Goal: Information Seeking & Learning: Check status

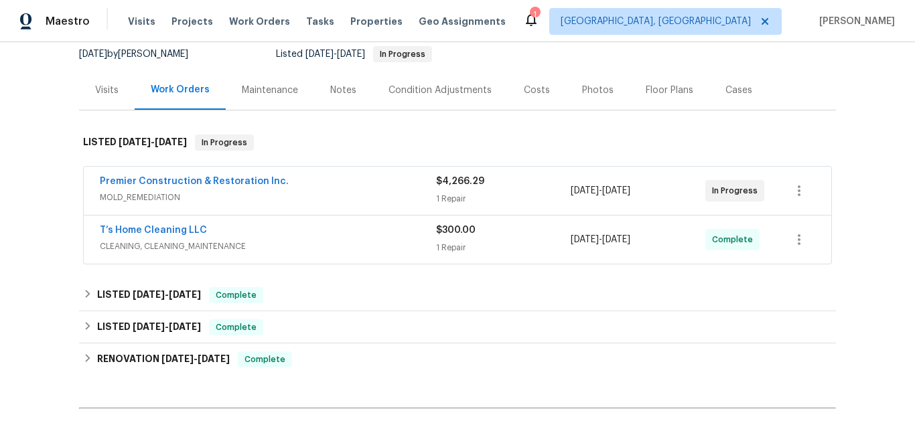
scroll to position [134, 0]
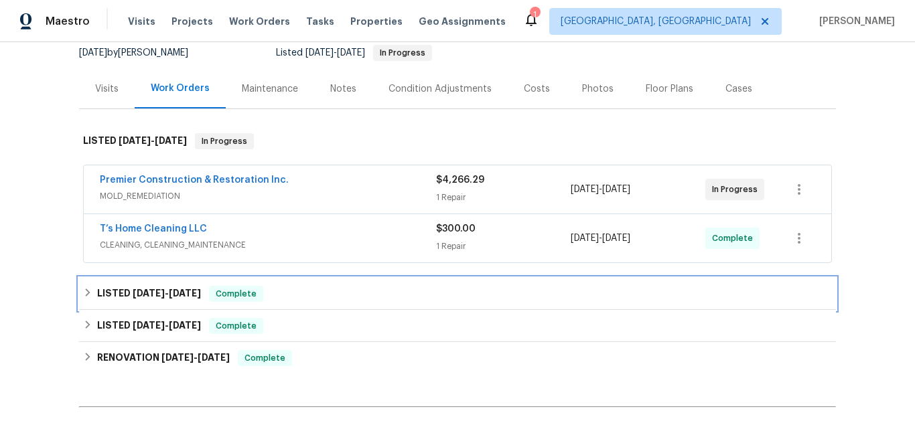
drag, startPoint x: 141, startPoint y: 289, endPoint x: 159, endPoint y: 262, distance: 32.5
click at [141, 289] on span "8/25/25" at bounding box center [149, 293] width 32 height 9
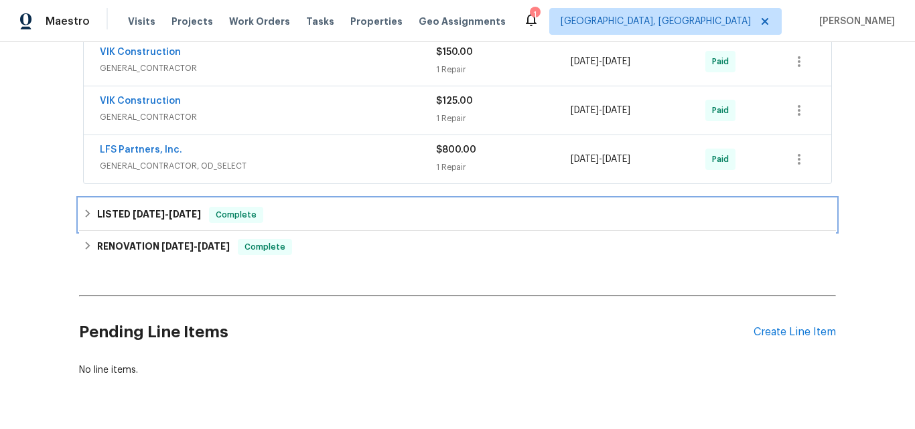
click at [117, 215] on h6 "LISTED 8/14/25 - 8/15/25" at bounding box center [149, 215] width 104 height 16
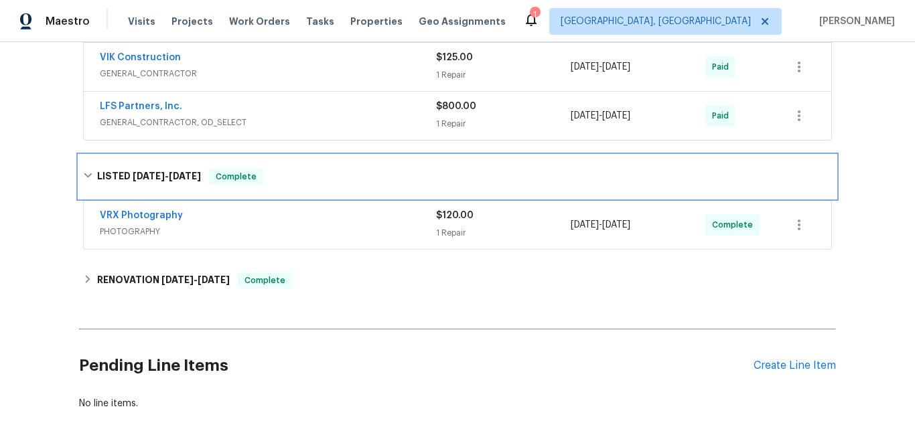
scroll to position [536, 0]
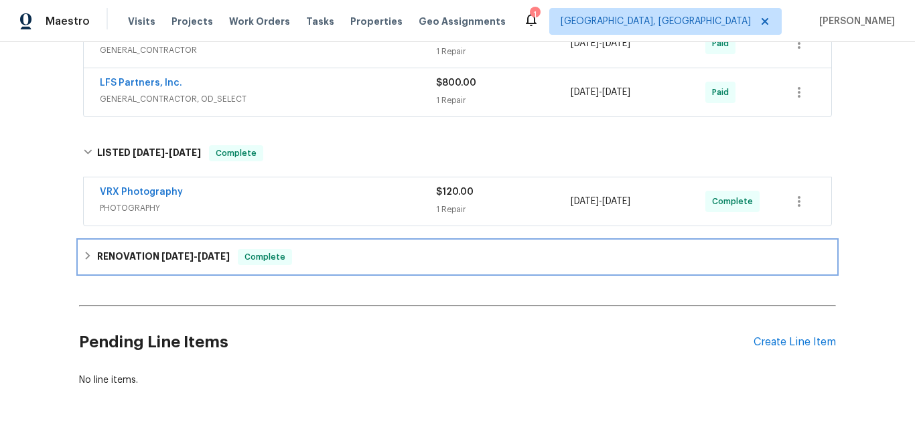
click at [147, 256] on h6 "RENOVATION 8/7/25 - 8/12/25" at bounding box center [163, 257] width 133 height 16
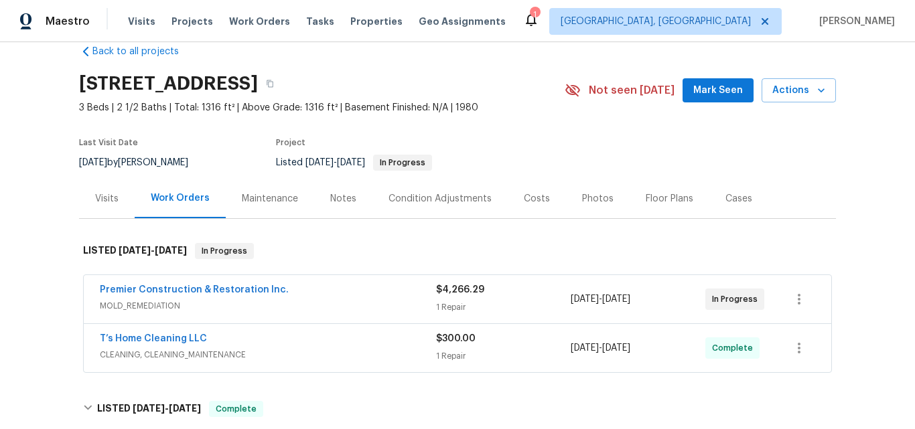
scroll to position [0, 0]
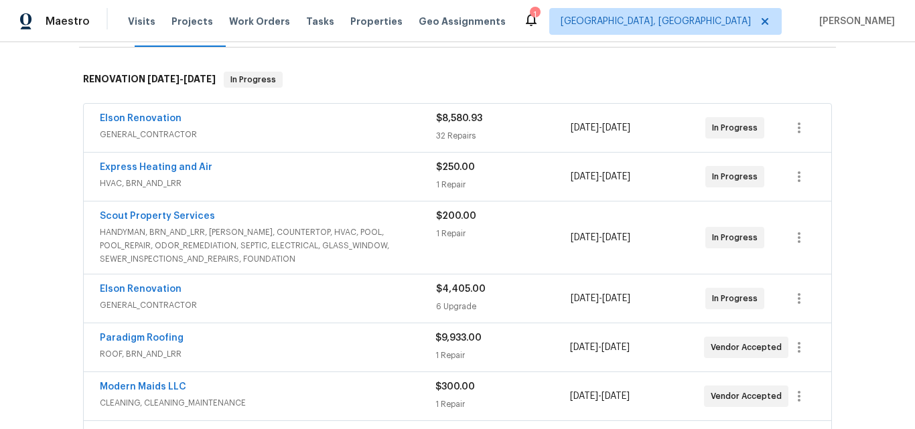
scroll to position [218, 0]
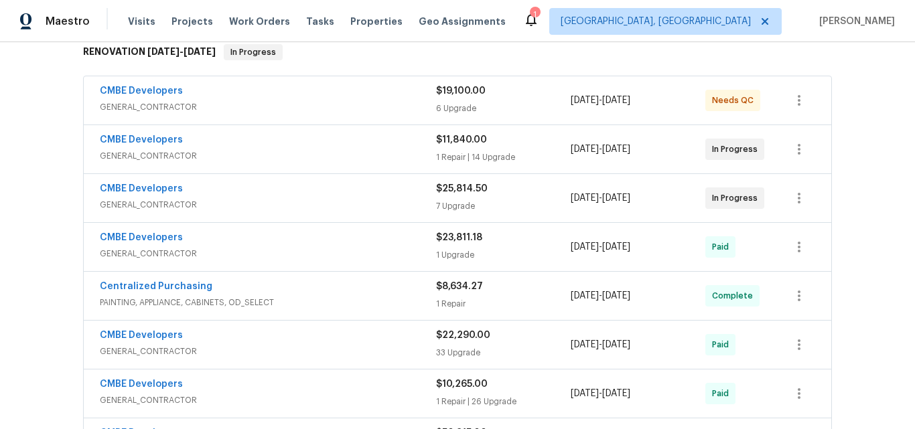
scroll to position [201, 0]
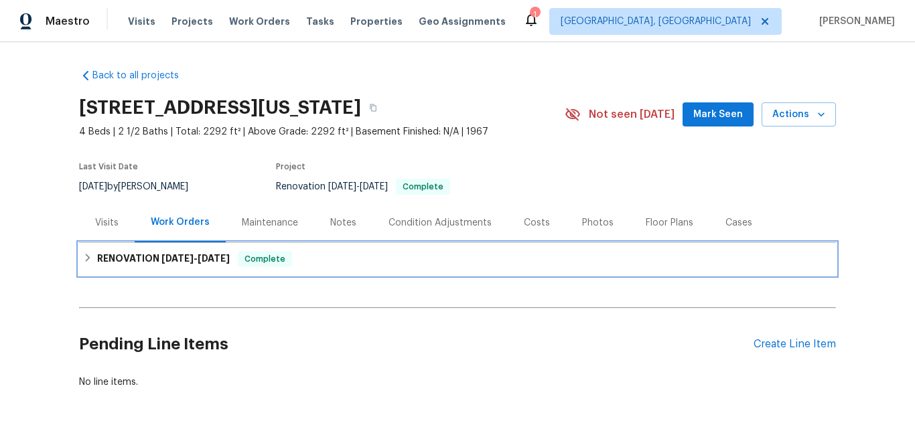
click at [135, 262] on h6 "RENOVATION 8/1/25 - 9/24/25" at bounding box center [163, 259] width 133 height 16
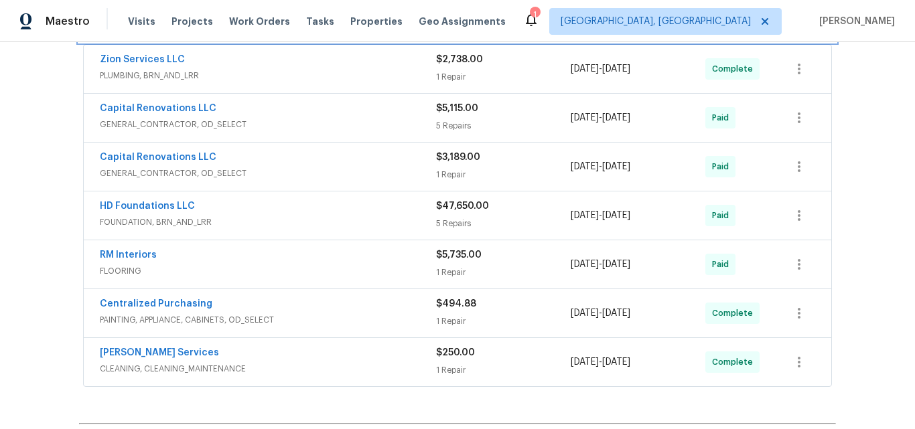
scroll to position [335, 0]
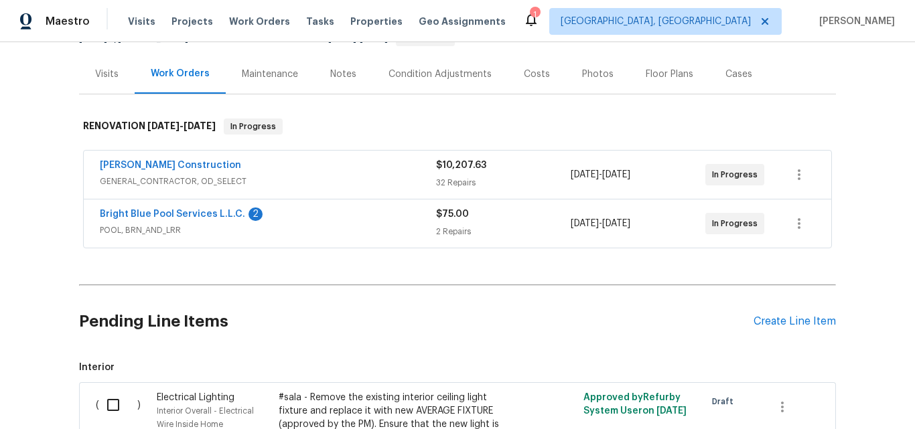
scroll to position [149, 0]
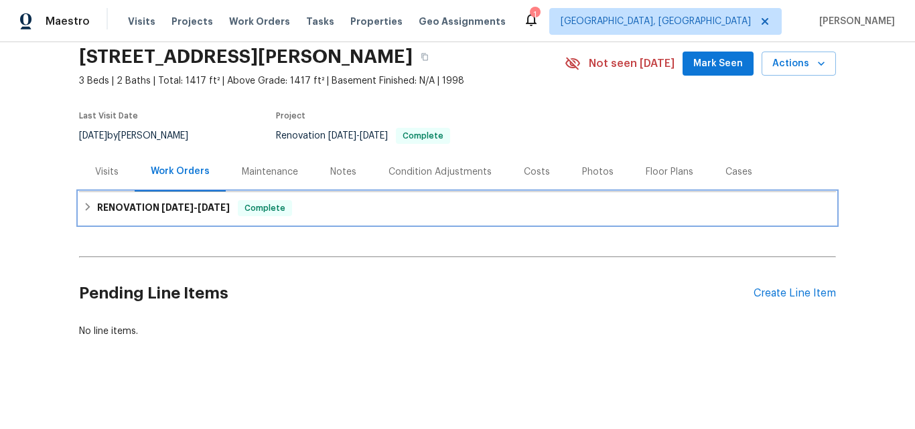
click at [179, 203] on span "9/17/25" at bounding box center [177, 207] width 32 height 9
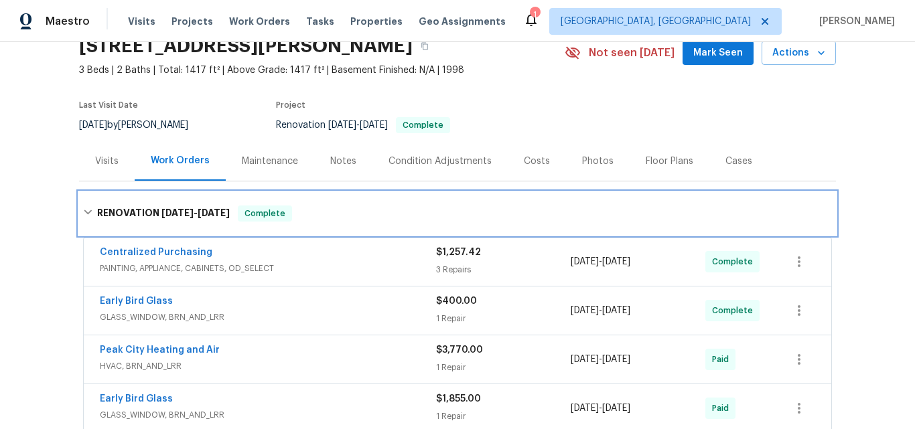
scroll to position [61, 0]
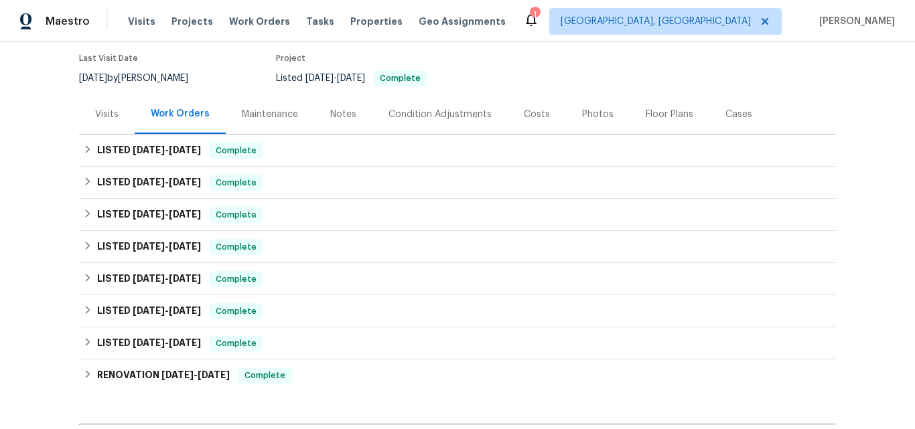
scroll to position [149, 0]
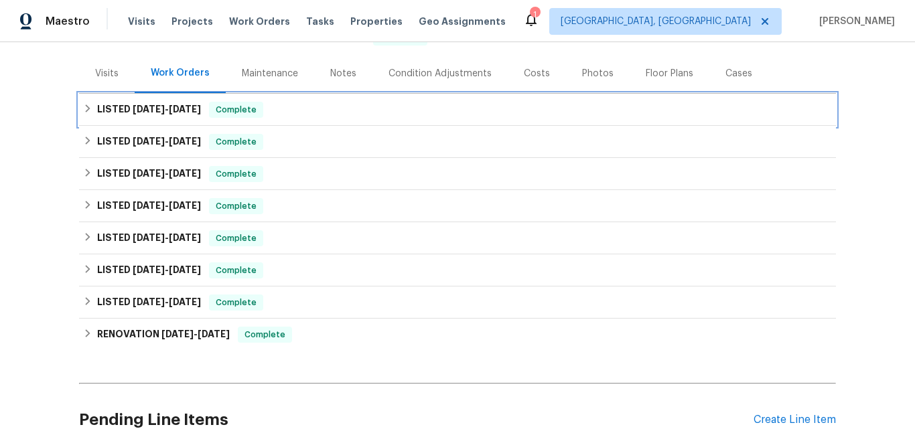
click at [148, 108] on span "[DATE]" at bounding box center [149, 108] width 32 height 9
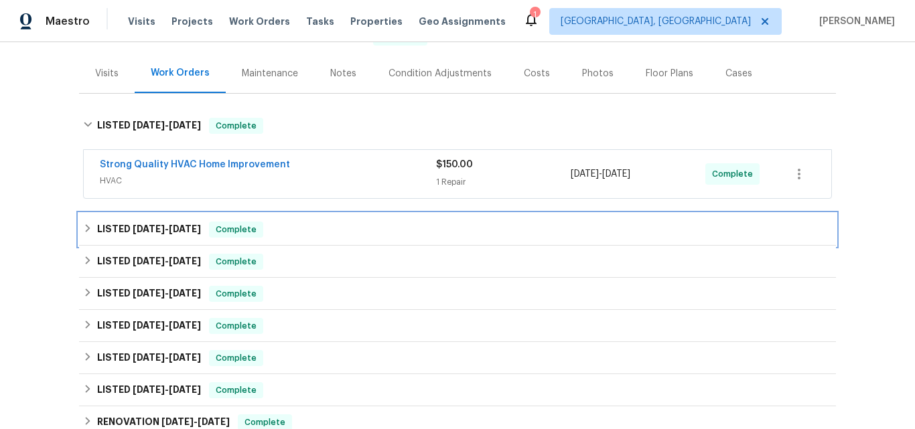
click at [128, 223] on h6 "LISTED [DATE] - [DATE]" at bounding box center [149, 230] width 104 height 16
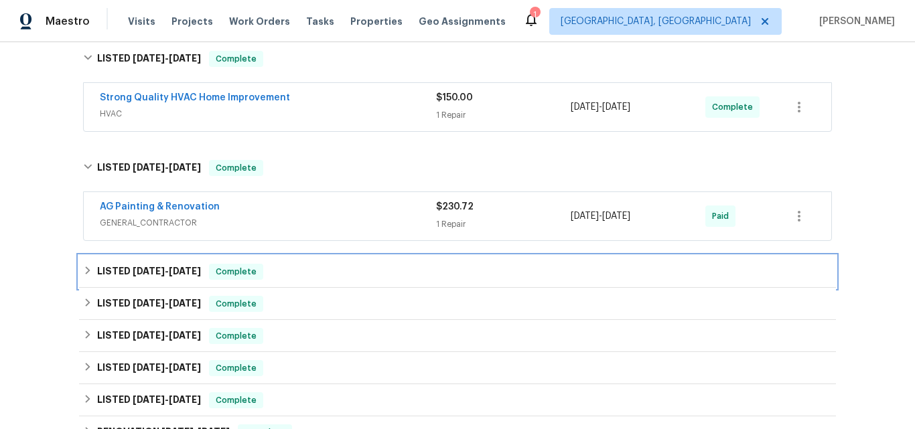
click at [141, 263] on div "LISTED [DATE] - [DATE] Complete" at bounding box center [457, 272] width 757 height 32
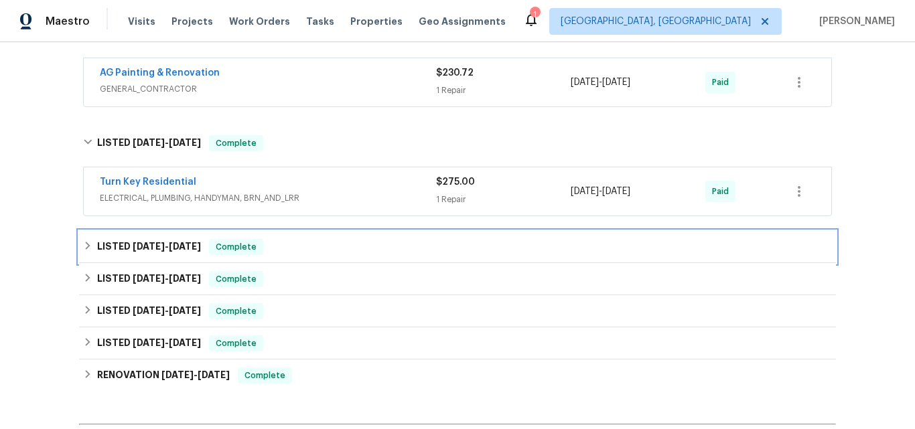
click at [144, 248] on span "[DATE]" at bounding box center [149, 246] width 32 height 9
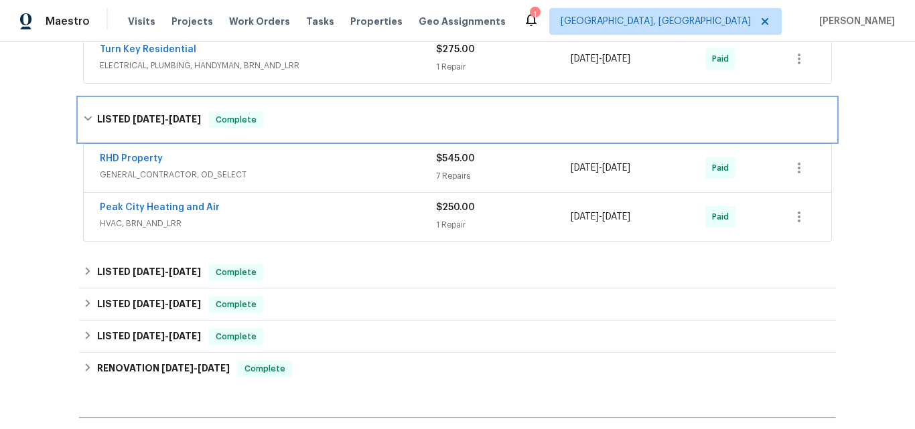
scroll to position [484, 0]
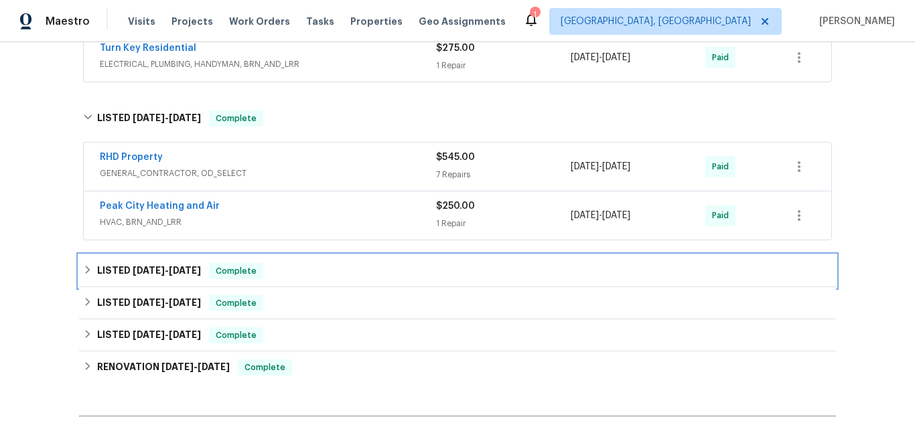
click at [123, 274] on h6 "LISTED [DATE] - [DATE]" at bounding box center [149, 271] width 104 height 16
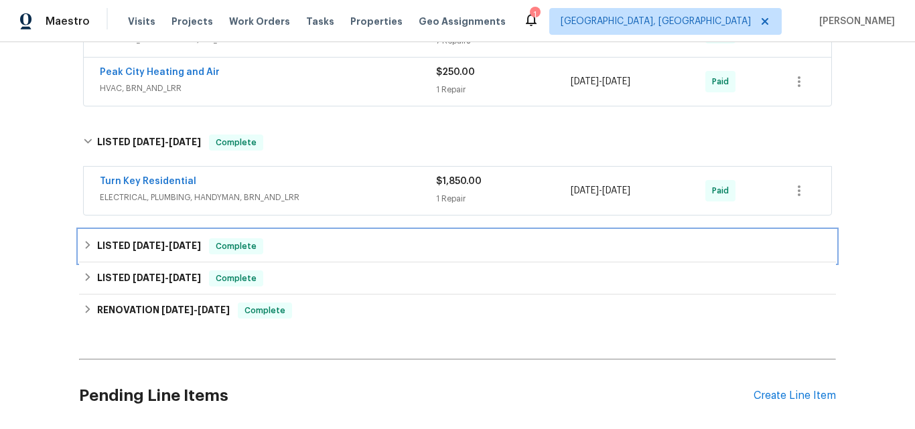
click at [133, 245] on span "[DATE]" at bounding box center [149, 245] width 32 height 9
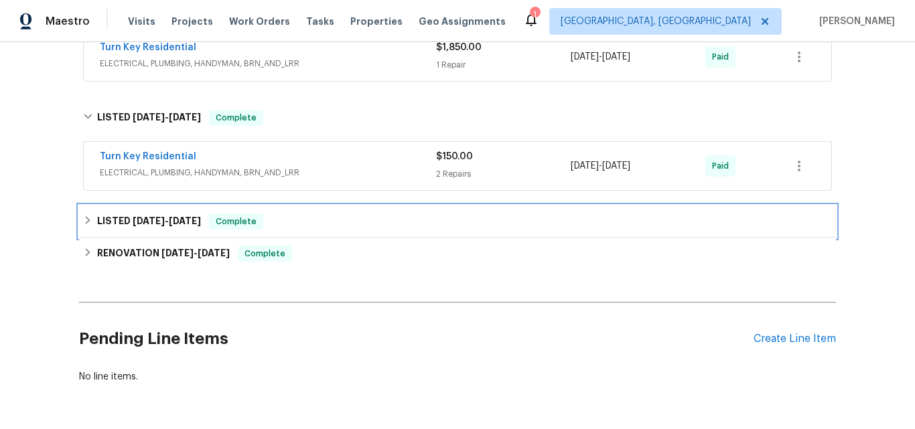
click at [133, 219] on span "[DATE]" at bounding box center [149, 220] width 32 height 9
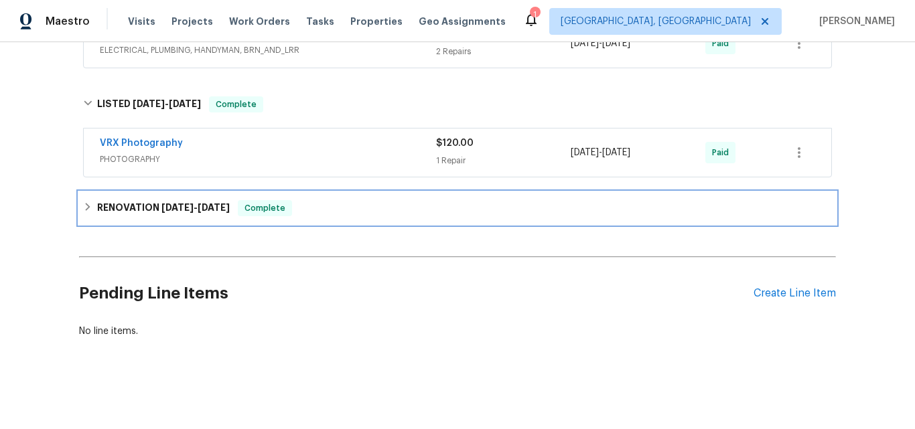
click at [141, 200] on h6 "RENOVATION [DATE] - [DATE]" at bounding box center [163, 208] width 133 height 16
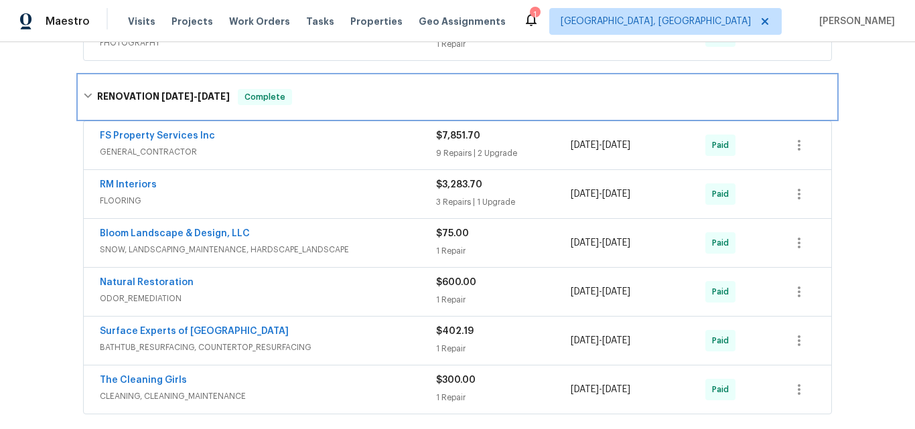
scroll to position [952, 0]
